Goal: Check status

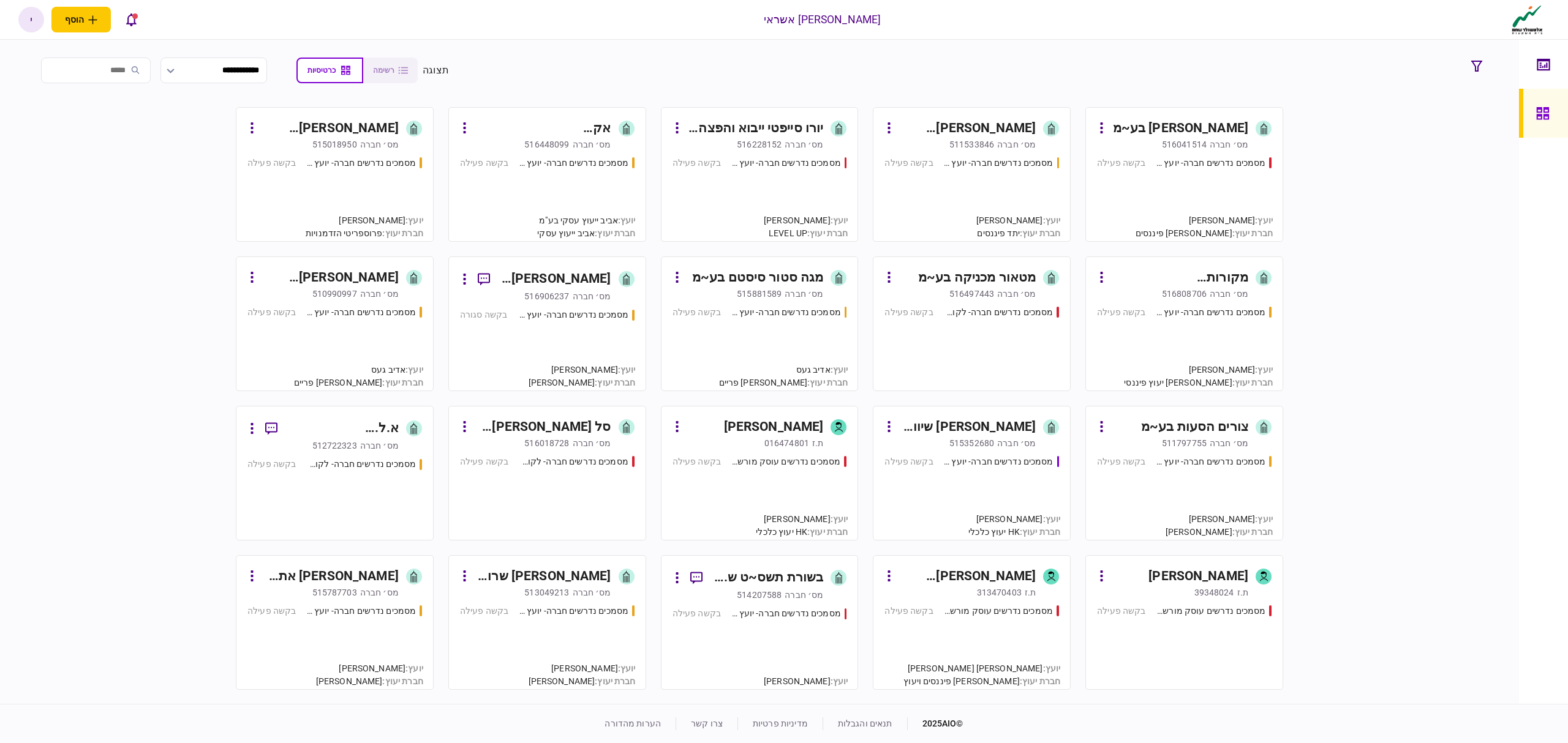
click at [935, 179] on div "מסמכים נדרשים חברה- יועץ - תהליך חברה בקשה פעילה" at bounding box center [972, 194] width 175 height 74
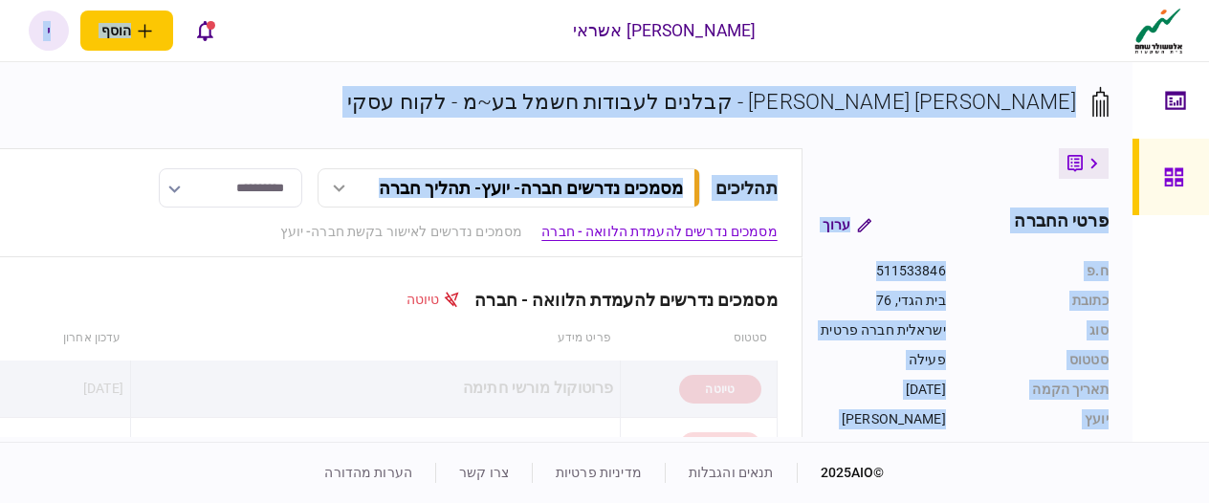
drag, startPoint x: 345, startPoint y: 57, endPoint x: 242, endPoint y: 128, distance: 125.3
click at [254, 154] on div "אלטשולר שחם אשראי הוסף לקוח עסקי לקוח פרטי י י [PERSON_NAME] [PERSON_NAME][EMAI…" at bounding box center [604, 251] width 1209 height 503
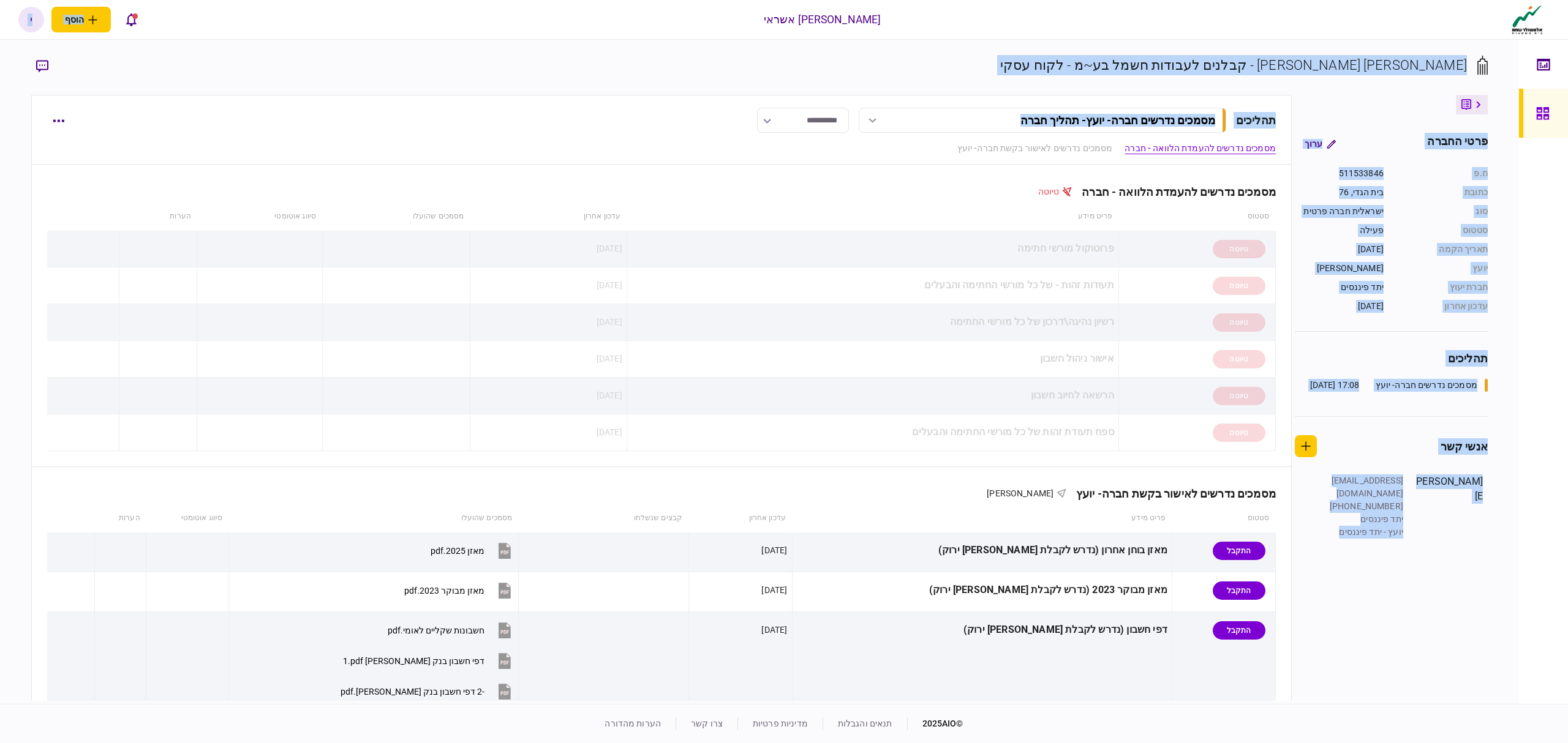
drag, startPoint x: 1086, startPoint y: 60, endPoint x: 1069, endPoint y: 49, distance: 20.2
click at [1086, 59] on section "[PERSON_NAME] [PERSON_NAME] - קבלנים לעבודות חשמל בע~מ - לקוח עסקי" at bounding box center [759, 75] width 1457 height 40
click at [976, 44] on div "**********" at bounding box center [759, 372] width 1519 height 664
click at [330, 33] on div "[PERSON_NAME] אשראי הוסף לקוח עסקי לקוח פרטי י י [PERSON_NAME] [PERSON_NAME][EM…" at bounding box center [784, 19] width 1568 height 39
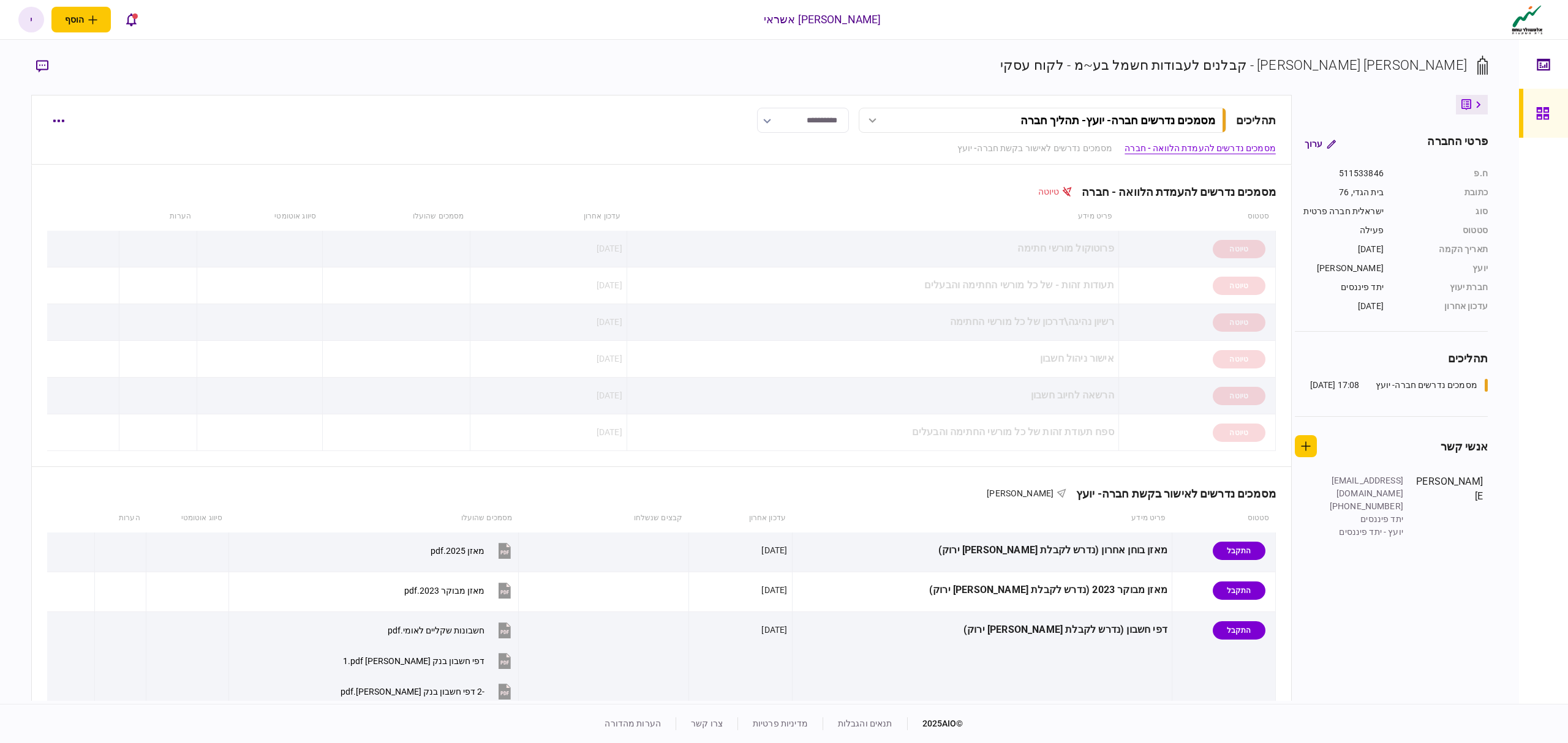
click at [1537, 113] on icon at bounding box center [1542, 113] width 13 height 14
